Goal: Information Seeking & Learning: Understand process/instructions

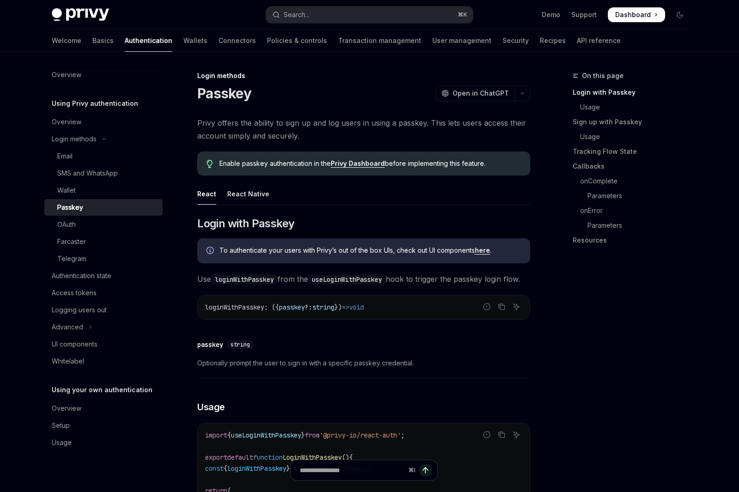
scroll to position [6, 0]
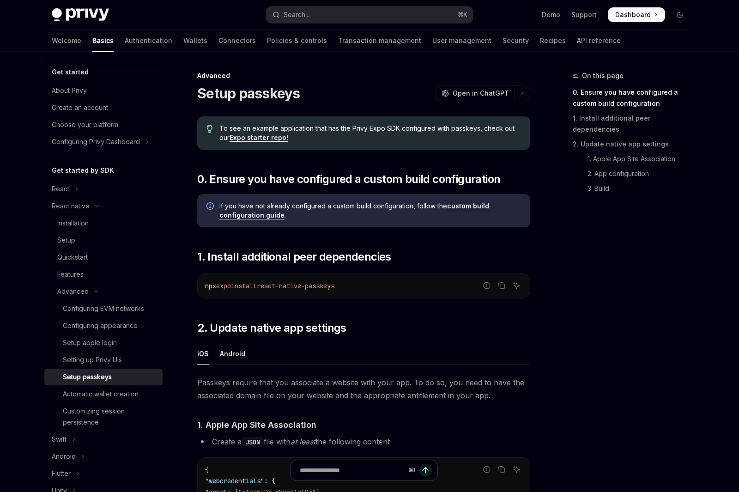
type textarea "*"
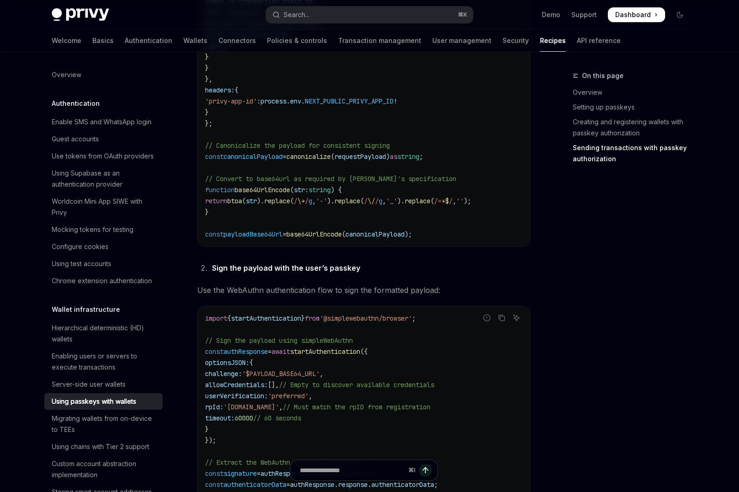
scroll to position [1270, 0]
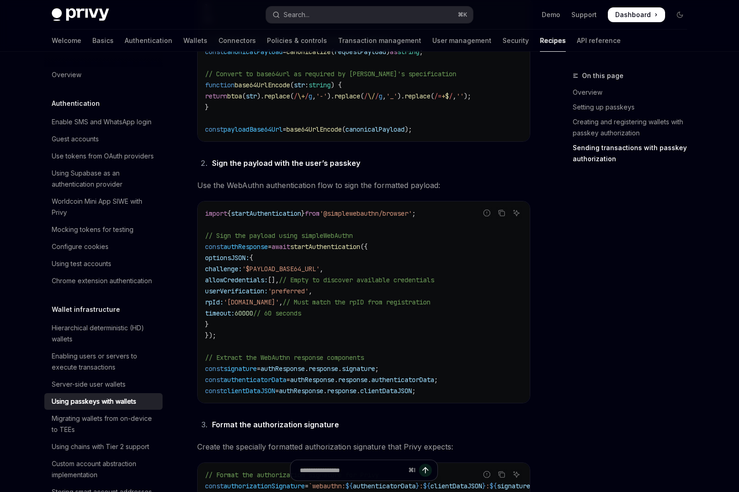
click at [242, 265] on span "challenge:" at bounding box center [223, 269] width 37 height 8
click at [279, 265] on span "'$PAYLOAD_BASE64_URL'" at bounding box center [281, 269] width 78 height 8
click at [279, 276] on span "[]," at bounding box center [273, 280] width 11 height 8
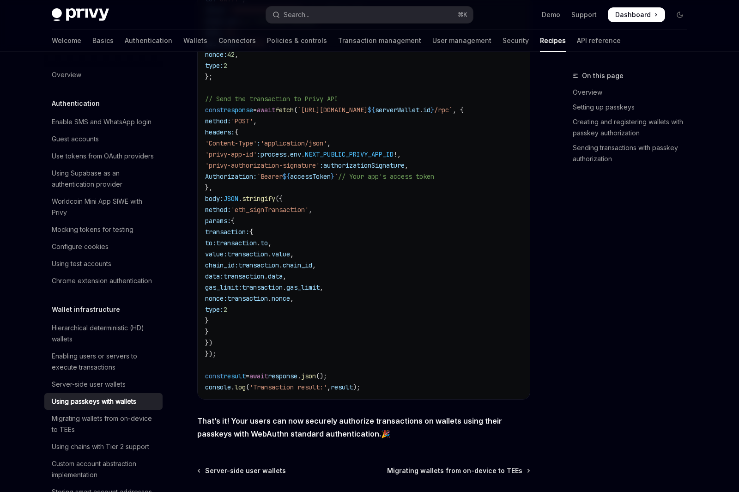
scroll to position [1957, 0]
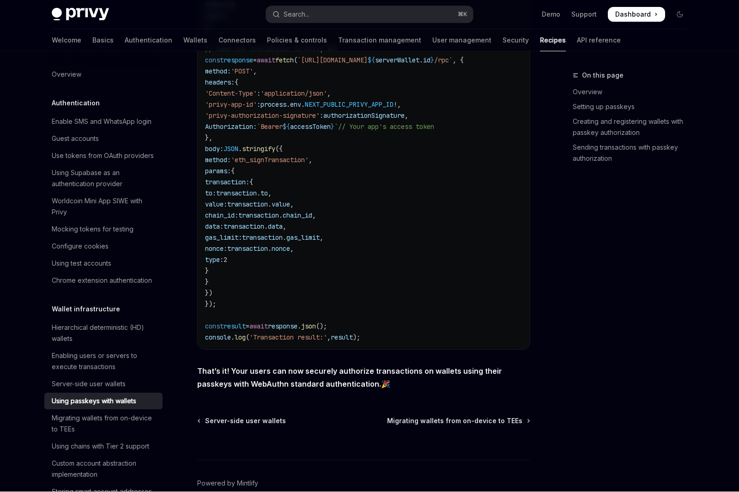
drag, startPoint x: 237, startPoint y: 355, endPoint x: 393, endPoint y: 365, distance: 156.0
click at [393, 365] on span "That’s it! Your users can now securely authorize transactions on wallets using …" at bounding box center [363, 378] width 333 height 26
drag, startPoint x: 386, startPoint y: 358, endPoint x: 407, endPoint y: 365, distance: 21.8
click at [407, 365] on span "That’s it! Your users can now securely authorize transactions on wallets using …" at bounding box center [363, 378] width 333 height 26
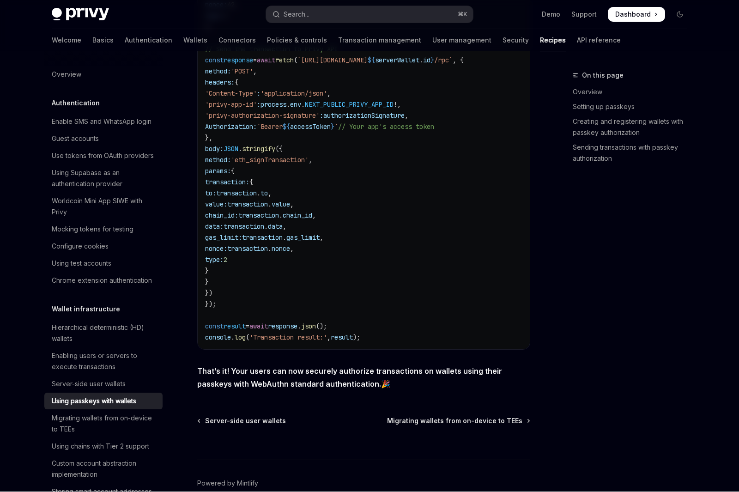
click at [407, 365] on span "That’s it! Your users can now securely authorize transactions on wallets using …" at bounding box center [363, 378] width 333 height 26
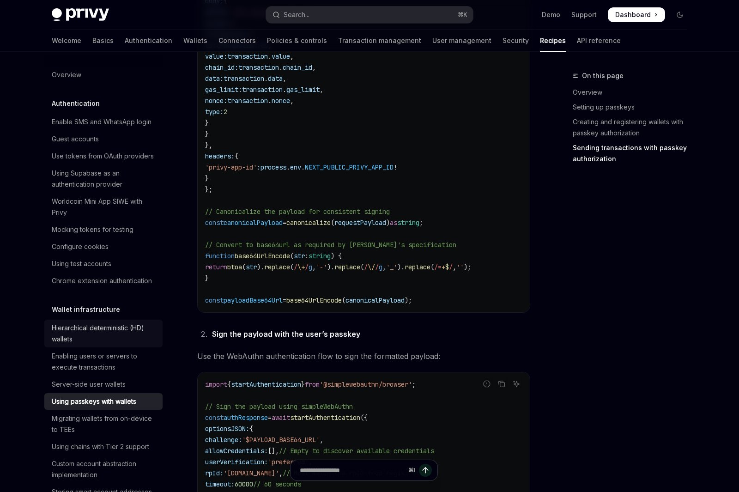
scroll to position [13, 0]
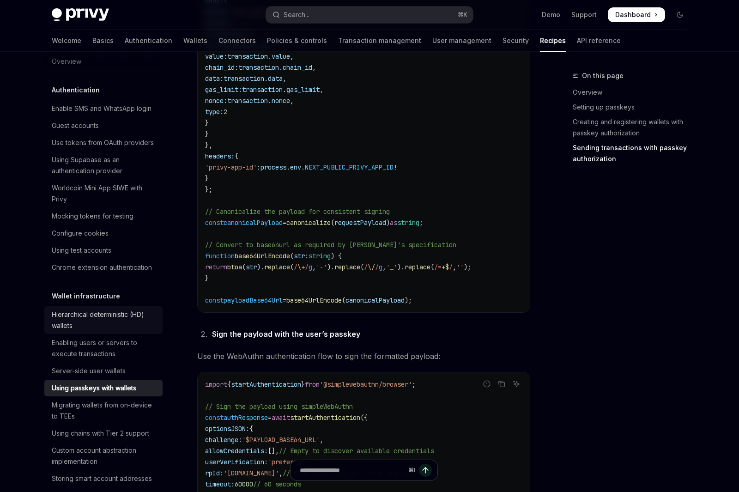
click at [143, 330] on div "Hierarchical deterministic (HD) wallets" at bounding box center [104, 320] width 105 height 22
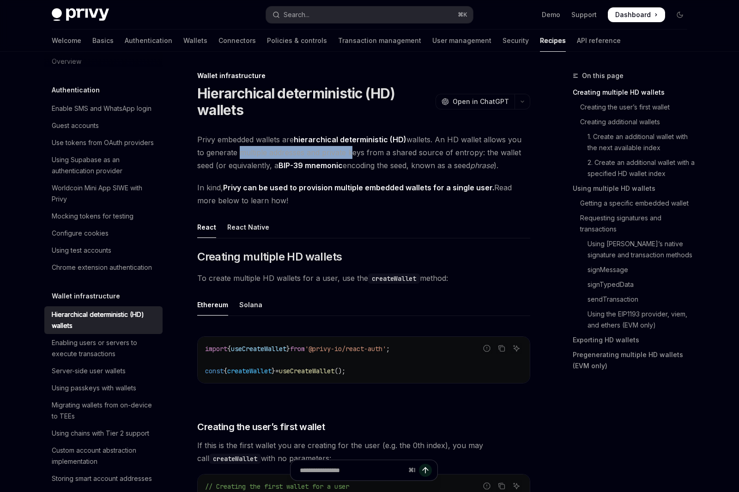
drag, startPoint x: 232, startPoint y: 149, endPoint x: 339, endPoint y: 149, distance: 107.1
click at [339, 149] on span "Privy embedded wallets are hierarchical deterministic (HD) wallets. An HD walle…" at bounding box center [363, 152] width 333 height 39
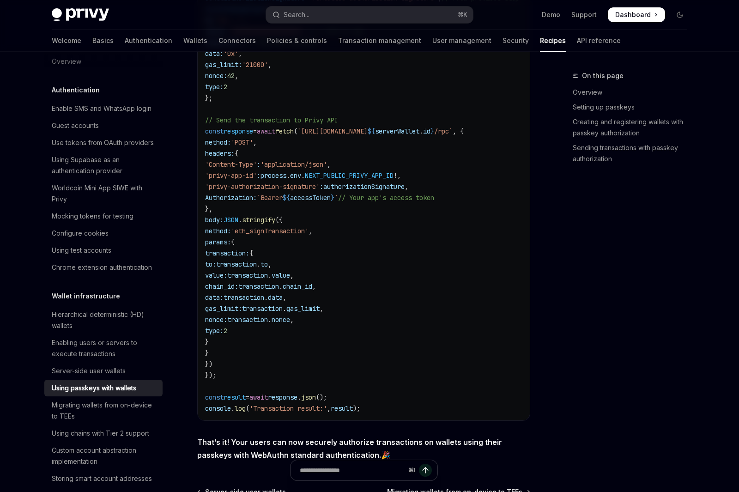
scroll to position [1957, 0]
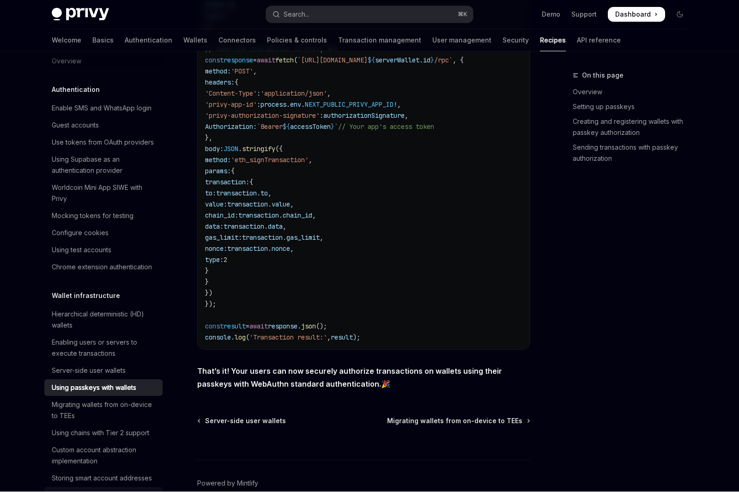
click at [79, 491] on div "Integrating smart accounts with wagmi" at bounding box center [104, 501] width 105 height 22
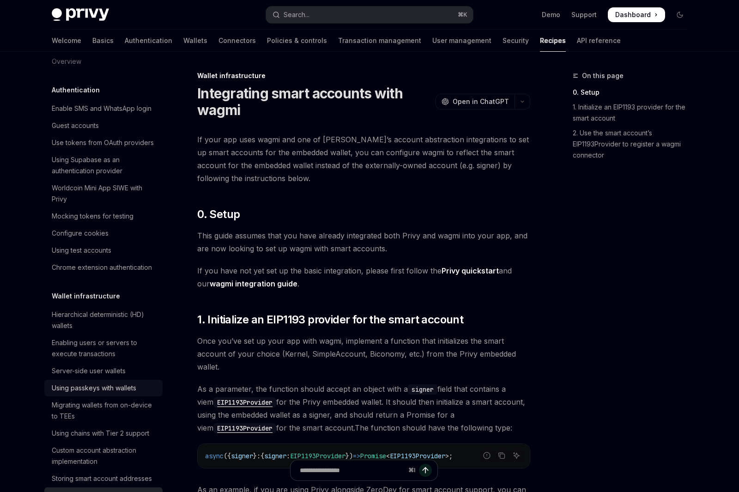
drag, startPoint x: 101, startPoint y: 401, endPoint x: 103, endPoint y: 392, distance: 9.9
click at [101, 401] on div "Migrating wallets from on-device to TEEs" at bounding box center [104, 410] width 105 height 22
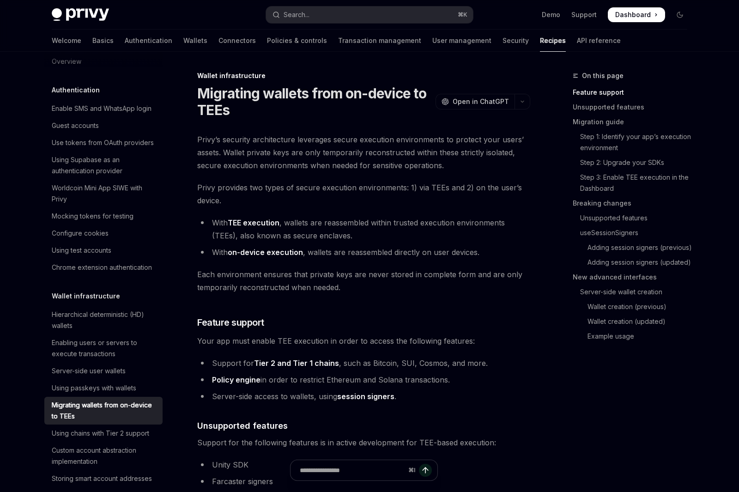
type textarea "*"
